Goal: Information Seeking & Learning: Learn about a topic

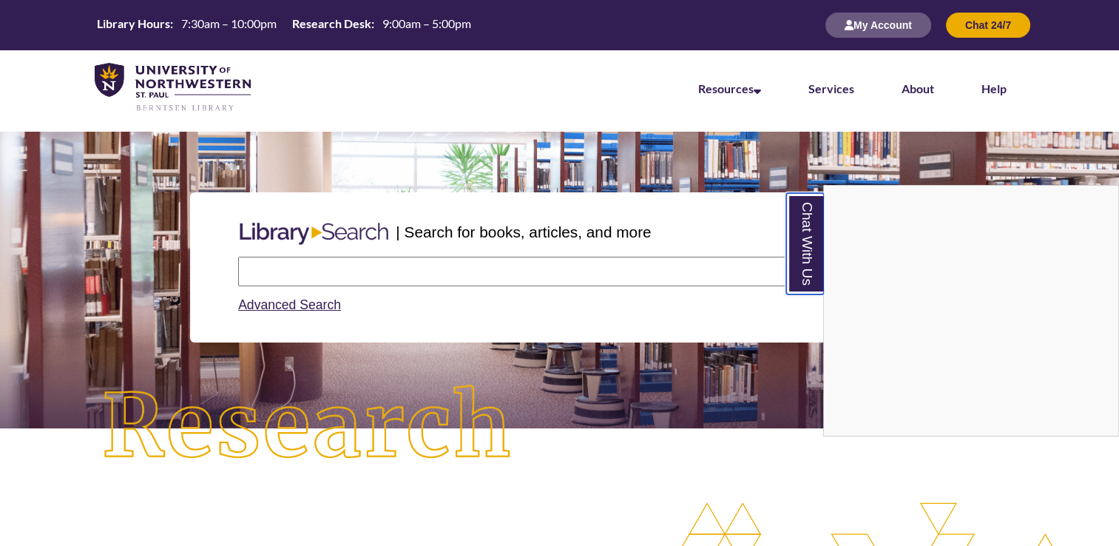
click at [807, 244] on link "Chat With Us" at bounding box center [805, 243] width 38 height 101
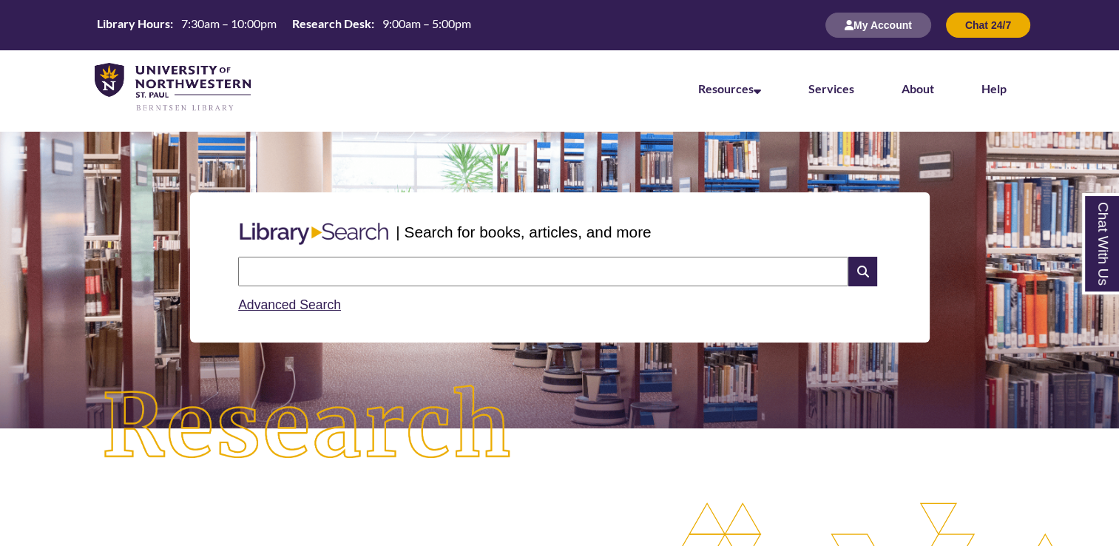
click at [526, 268] on input "text" at bounding box center [543, 272] width 610 height 30
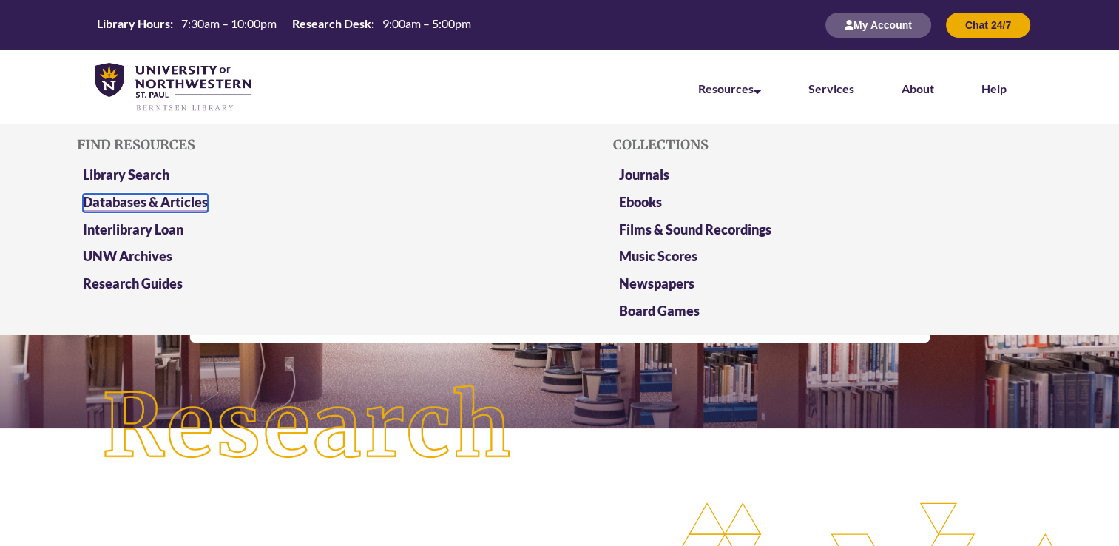
click at [155, 197] on link "Databases & Articles" at bounding box center [145, 203] width 125 height 18
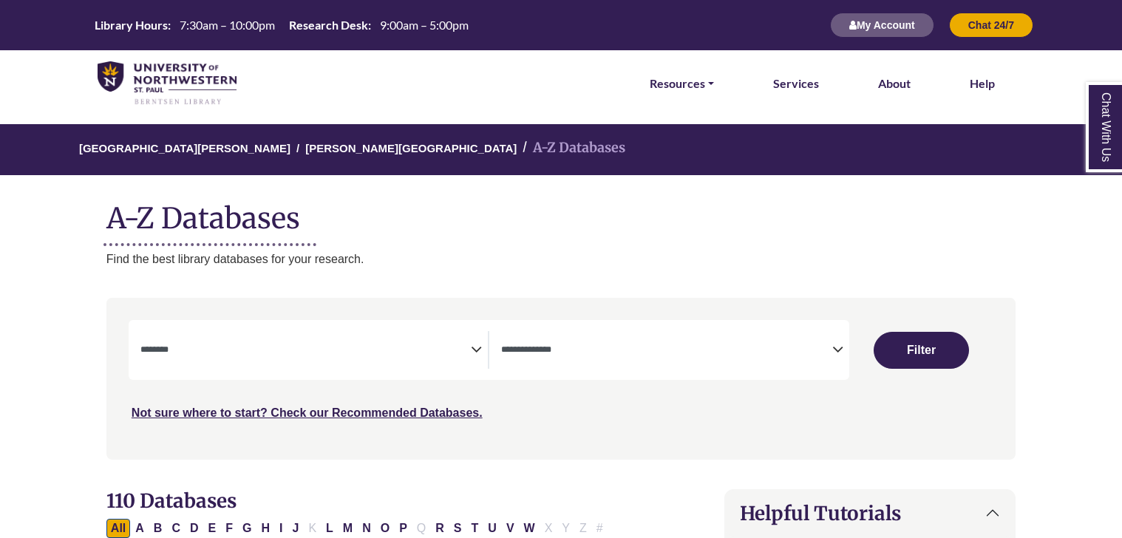
select select "Database Subject Filter"
select select "Database Types Filter"
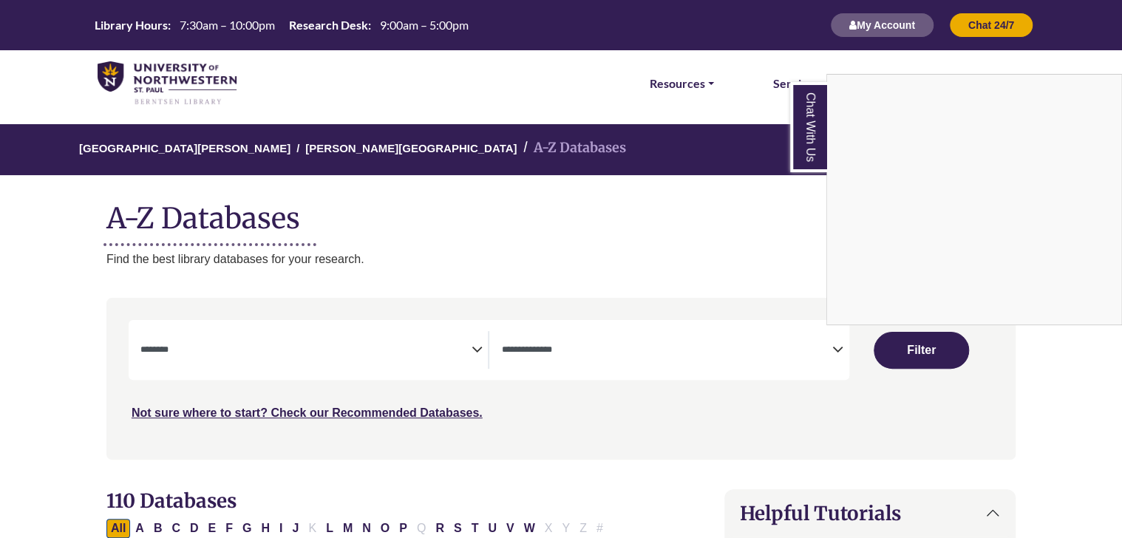
click at [816, 148] on link "Chat With Us" at bounding box center [808, 127] width 37 height 90
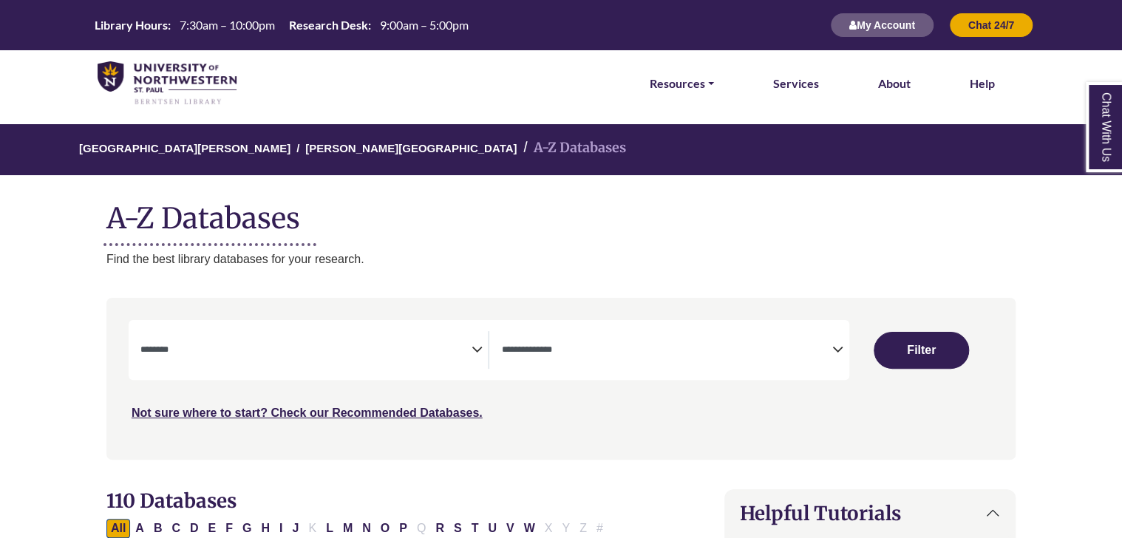
click at [816, 148] on ol "[GEOGRAPHIC_DATA][PERSON_NAME] A-Z Databases" at bounding box center [561, 149] width 1182 height 51
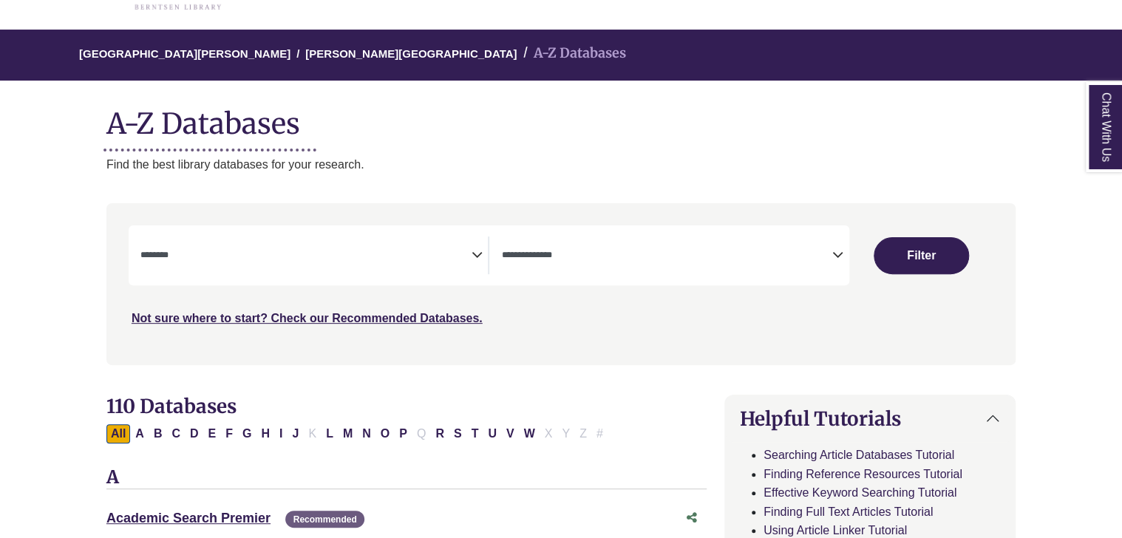
scroll to position [99, 0]
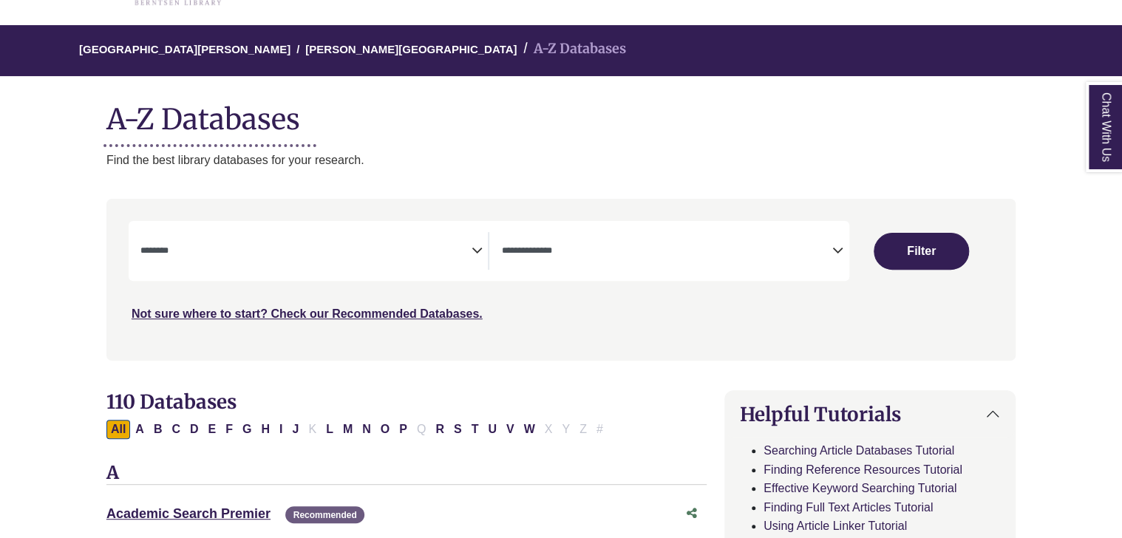
click at [466, 246] on textarea "Search" at bounding box center [305, 252] width 331 height 12
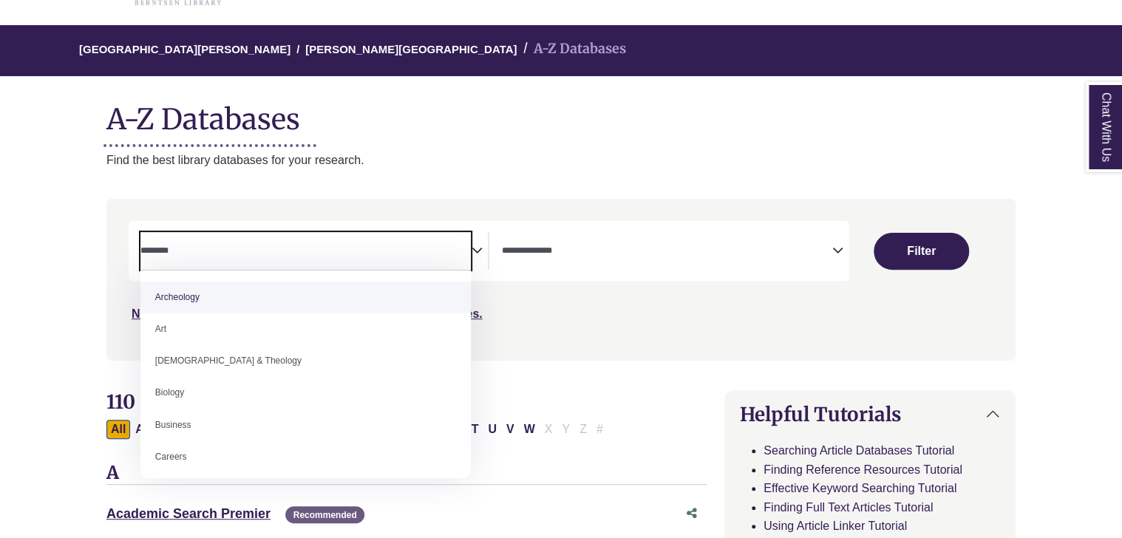
click at [441, 246] on textarea "Search" at bounding box center [305, 252] width 331 height 12
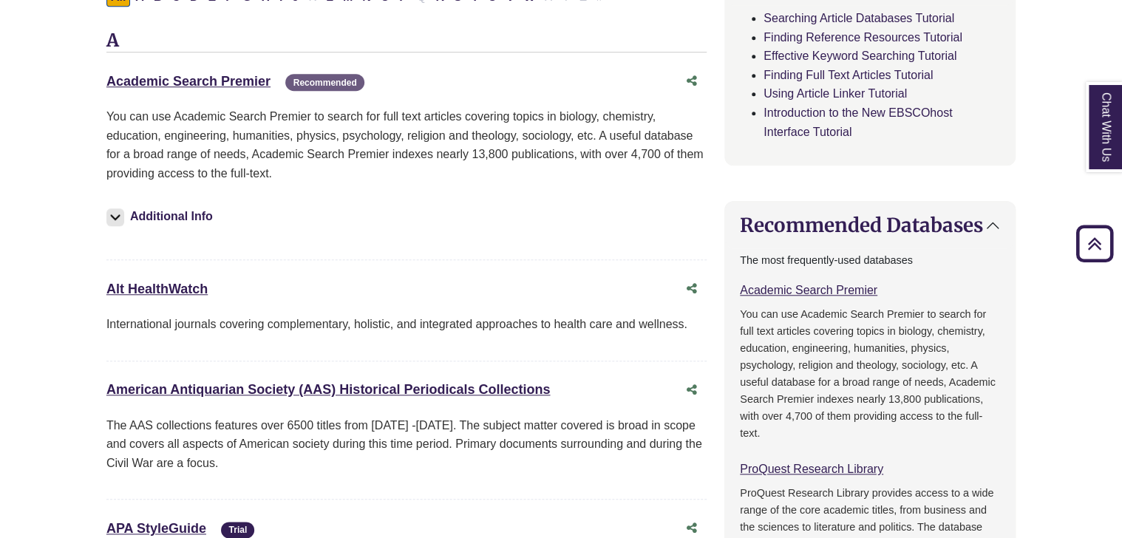
scroll to position [532, 0]
